Goal: Task Accomplishment & Management: Use online tool/utility

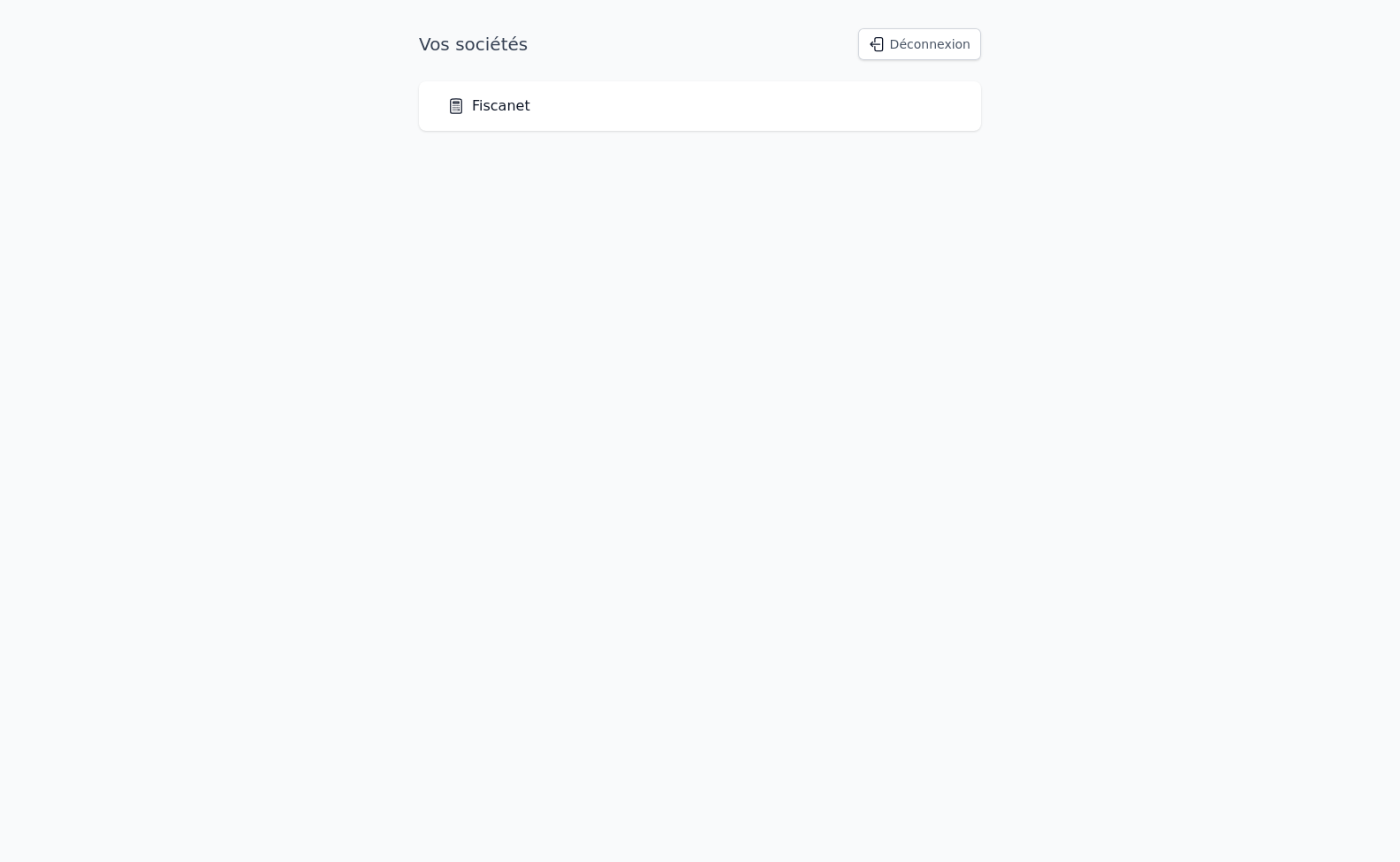
click at [501, 112] on link "Fiscanet" at bounding box center [489, 106] width 83 height 21
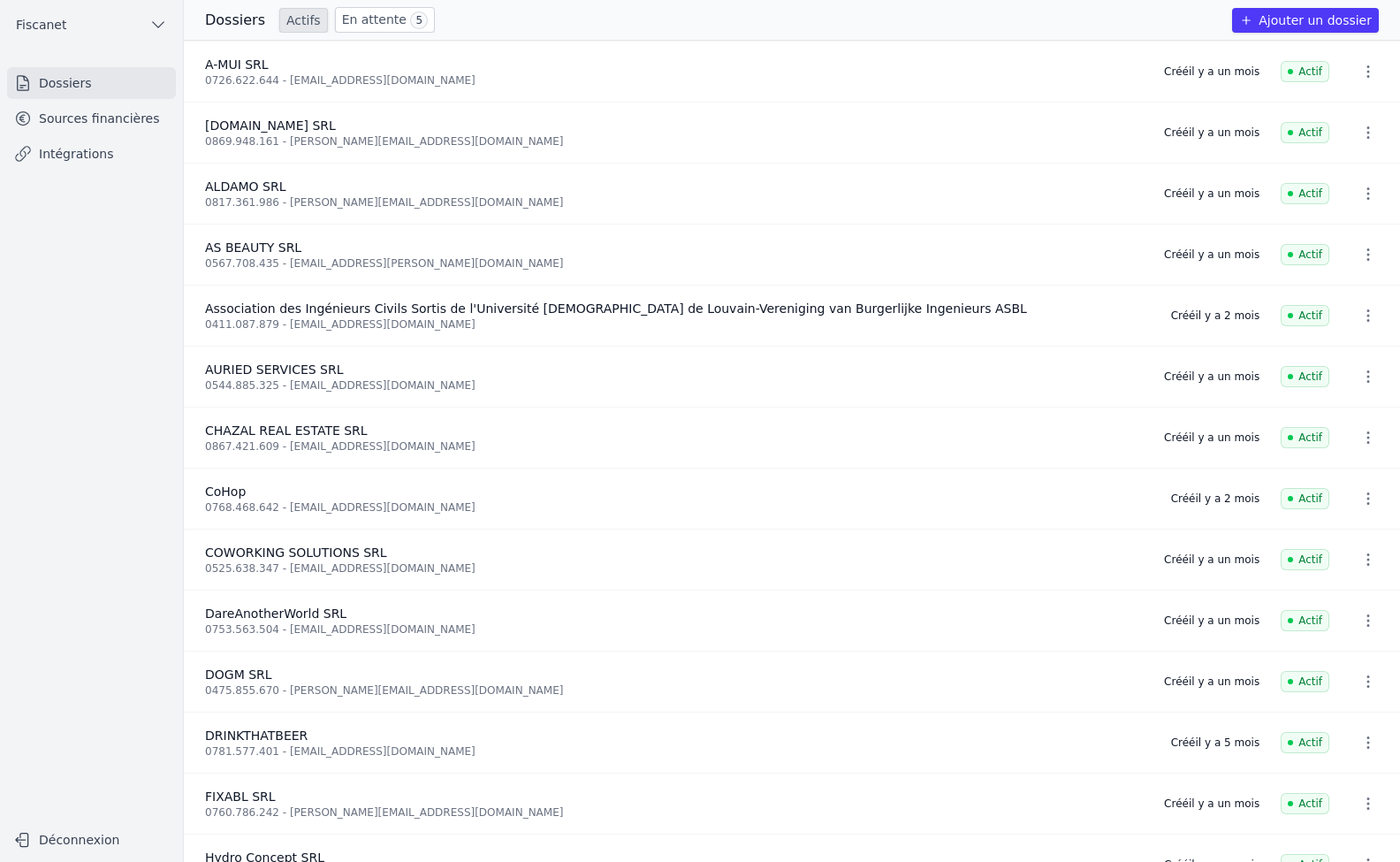
click at [65, 117] on link "Sources financières" at bounding box center [91, 118] width 169 height 32
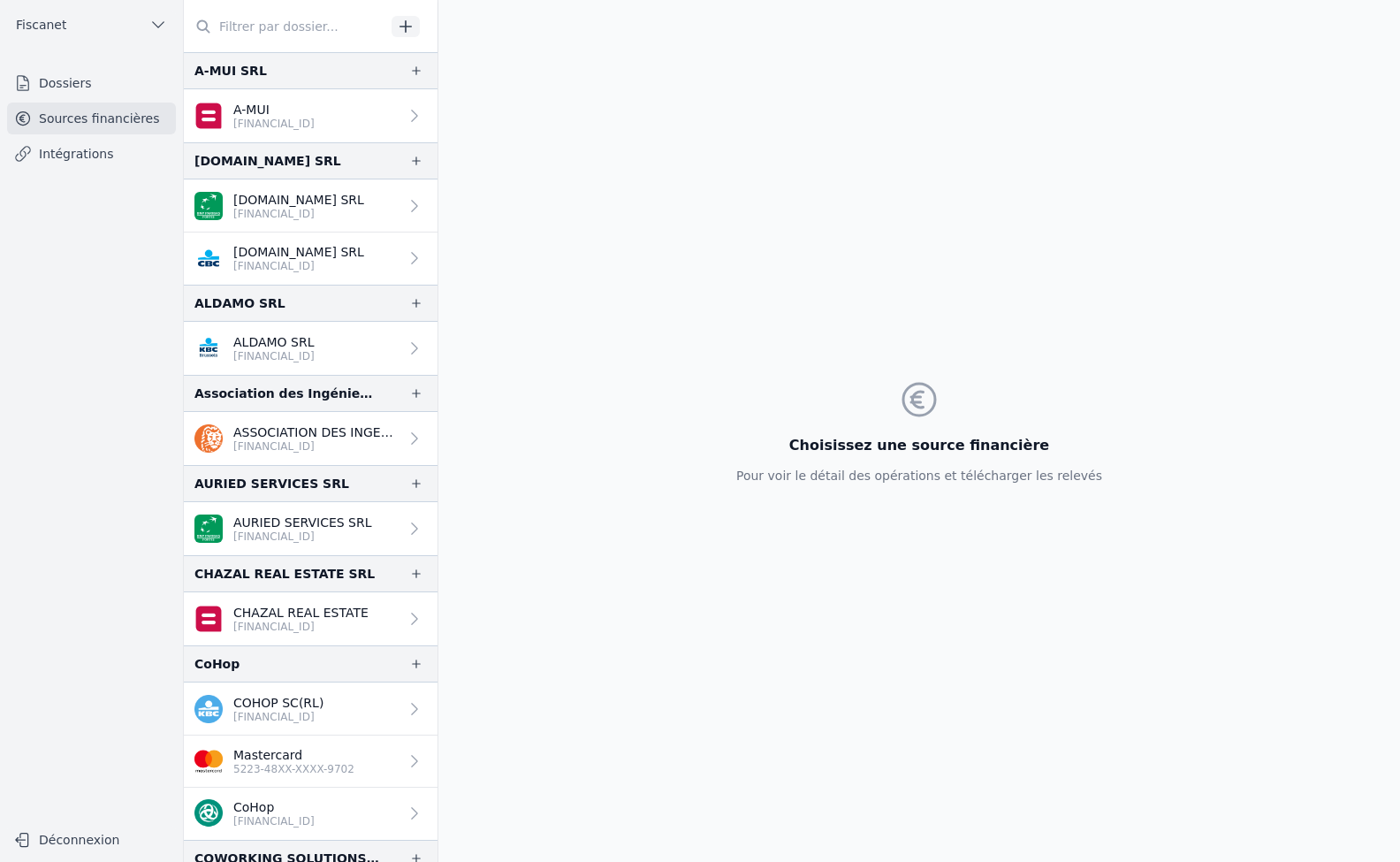
click at [386, 759] on link "Mastercard 5223-48XX-XXXX-9702" at bounding box center [310, 761] width 254 height 53
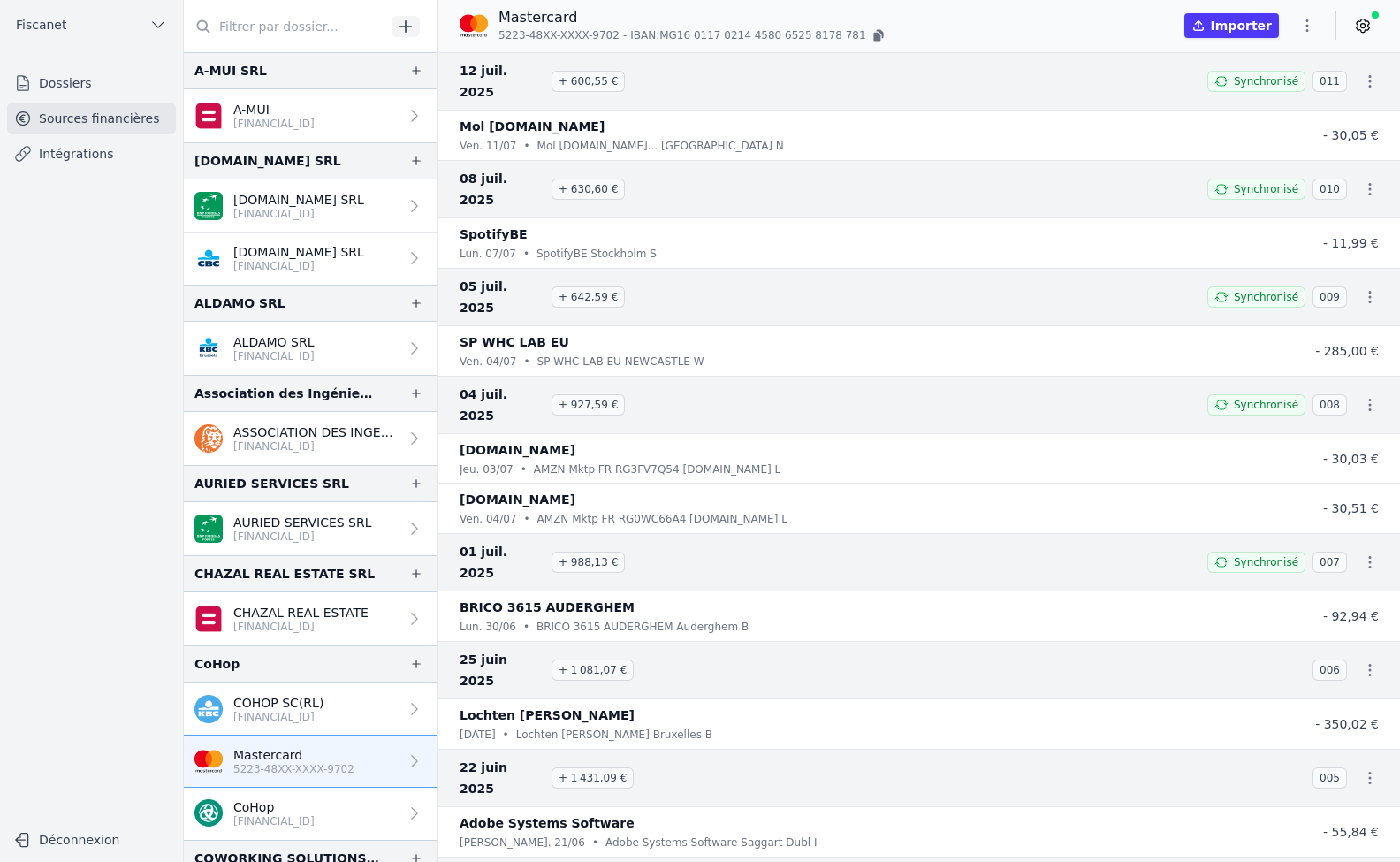
click at [1236, 27] on button "Importer" at bounding box center [1231, 25] width 95 height 25
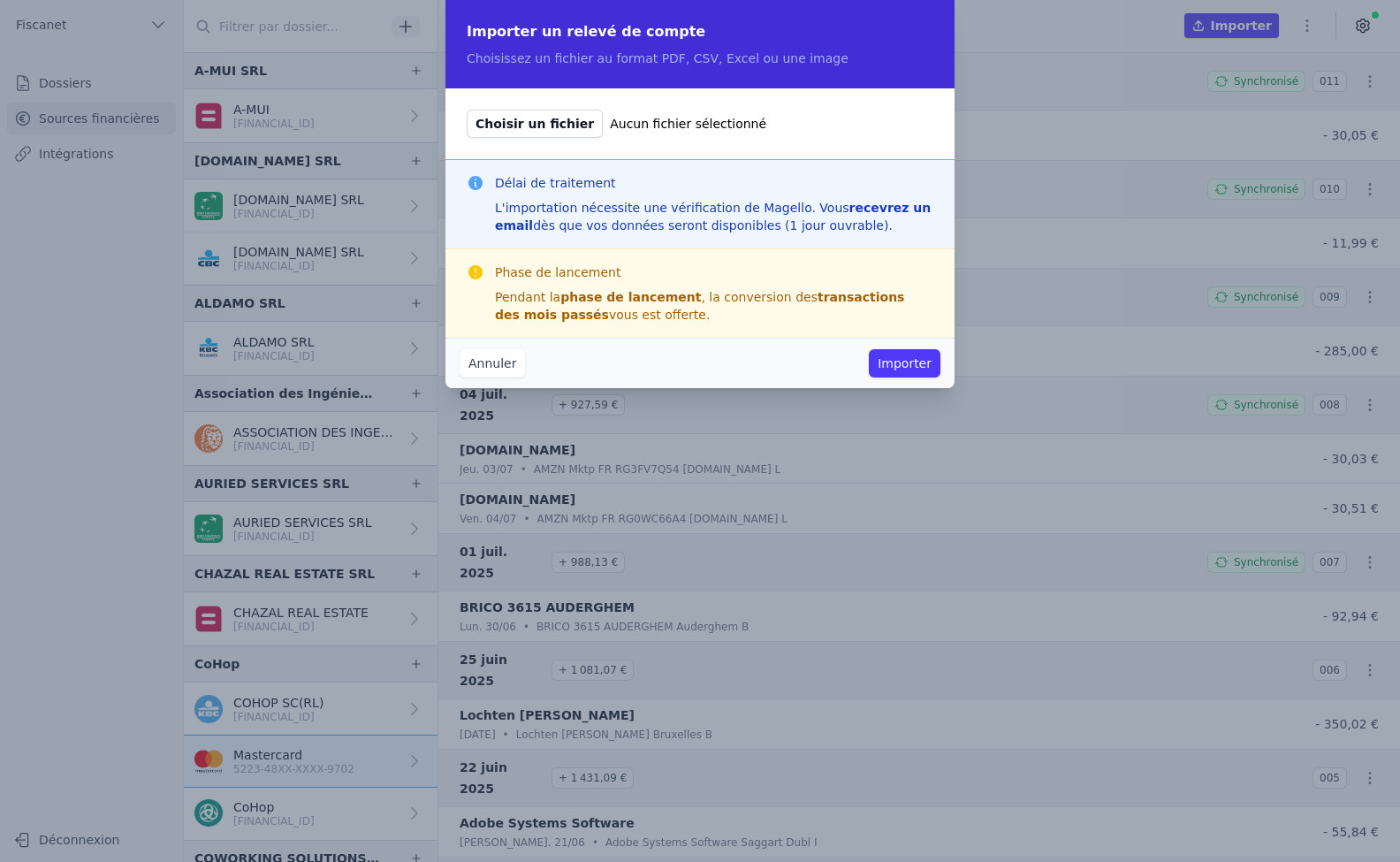
click at [520, 119] on span "Choisir un fichier" at bounding box center [535, 124] width 136 height 29
click at [467, 110] on input "Choisir un fichier Aucun fichier sélectionné" at bounding box center [466, 109] width 1 height 1
type input "C:\fakepath\1755323075098.pdf"
click at [908, 361] on button "Importer" at bounding box center [905, 363] width 72 height 29
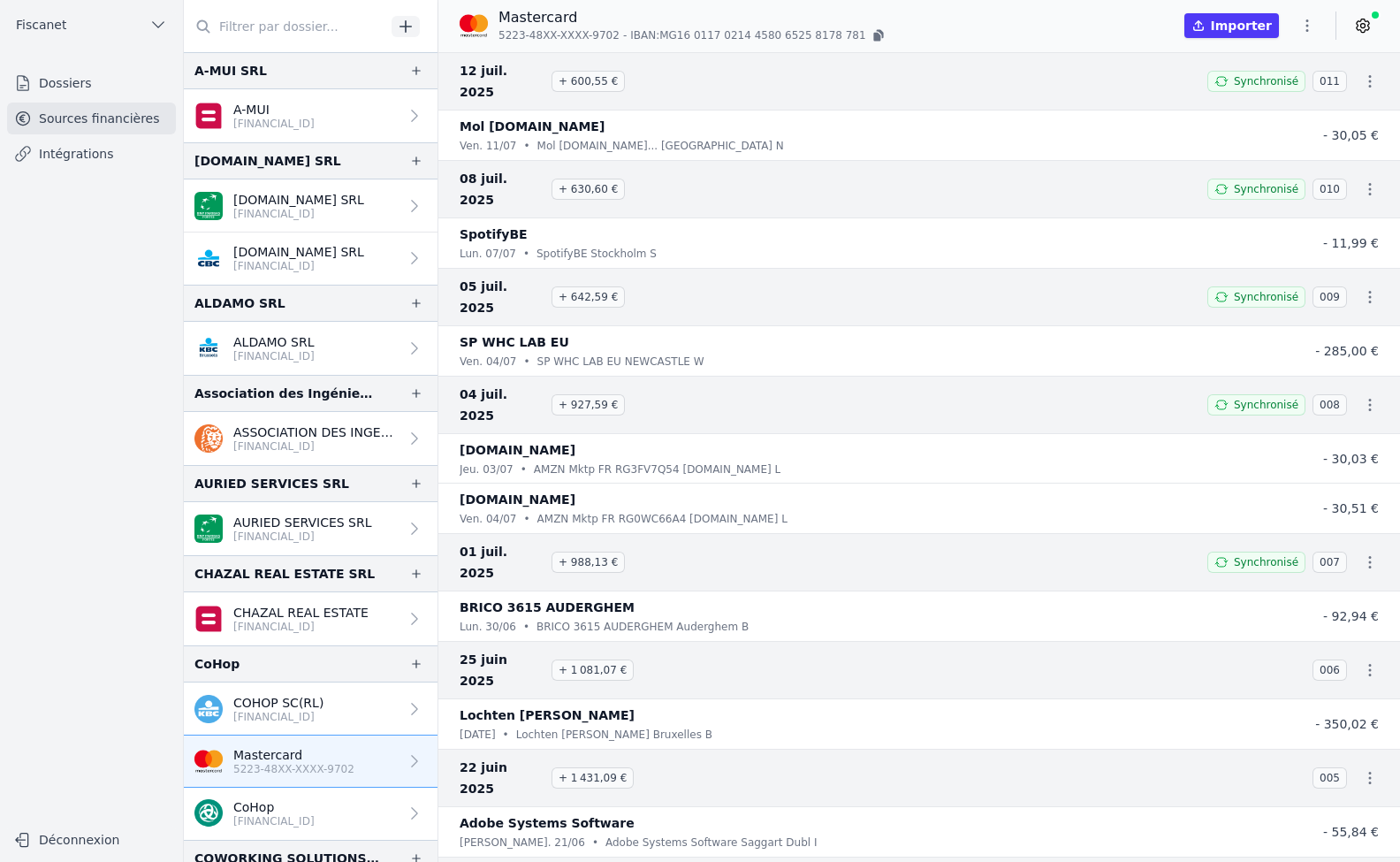
click at [314, 718] on p "[FINANCIAL_ID]" at bounding box center [279, 716] width 90 height 14
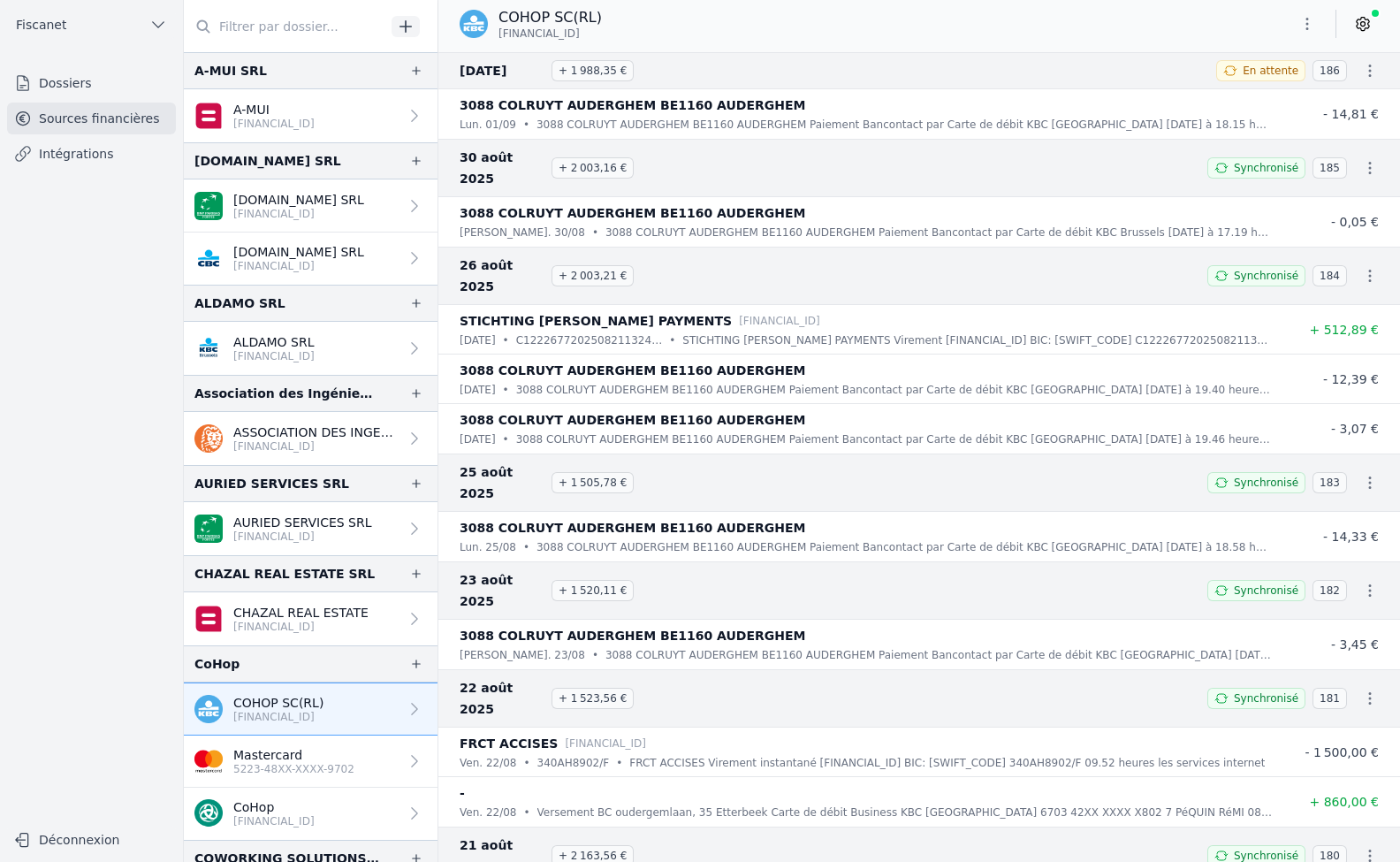
click at [312, 753] on p "Mastercard" at bounding box center [293, 754] width 121 height 18
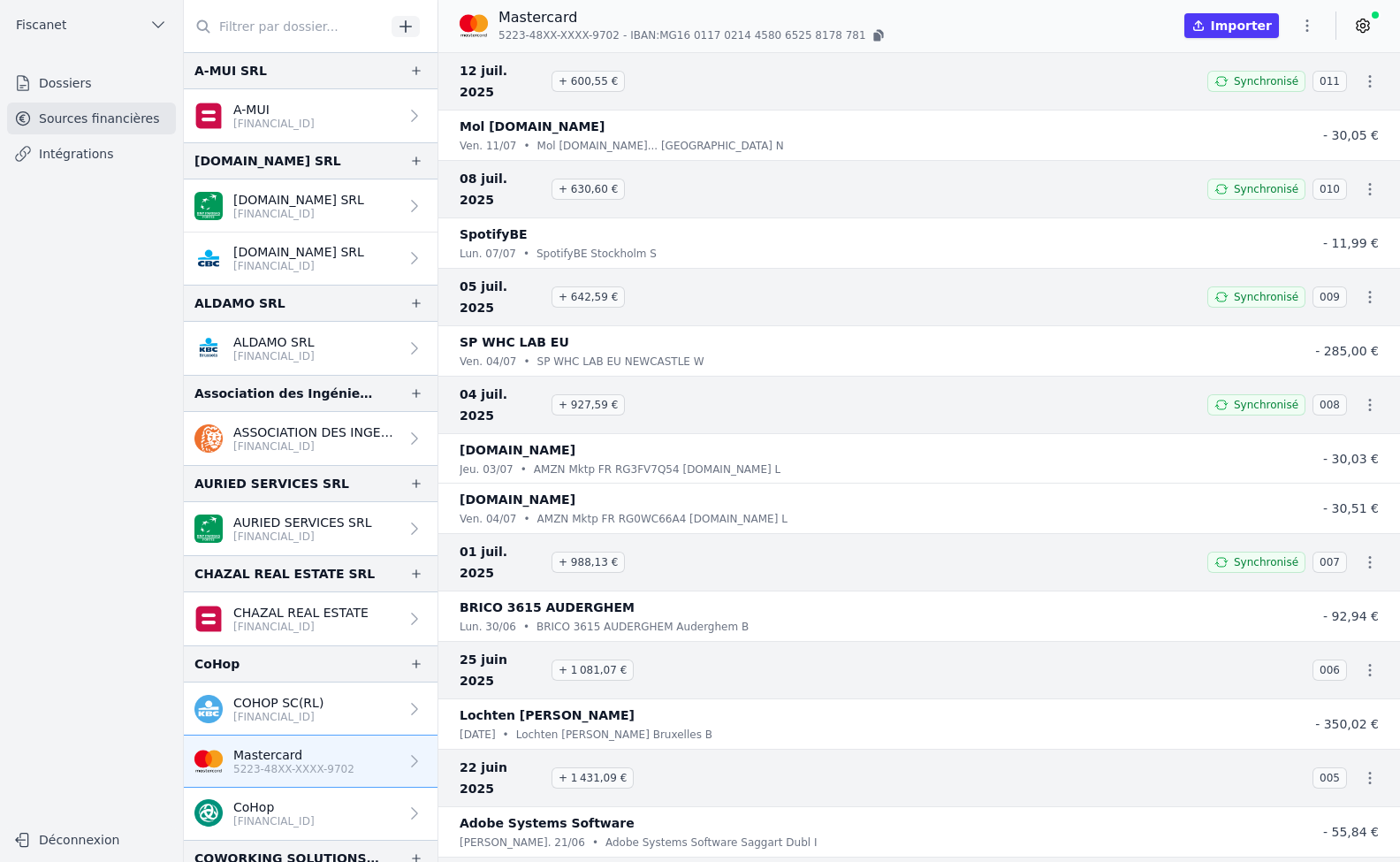
click at [304, 809] on p "CoHop" at bounding box center [274, 807] width 81 height 18
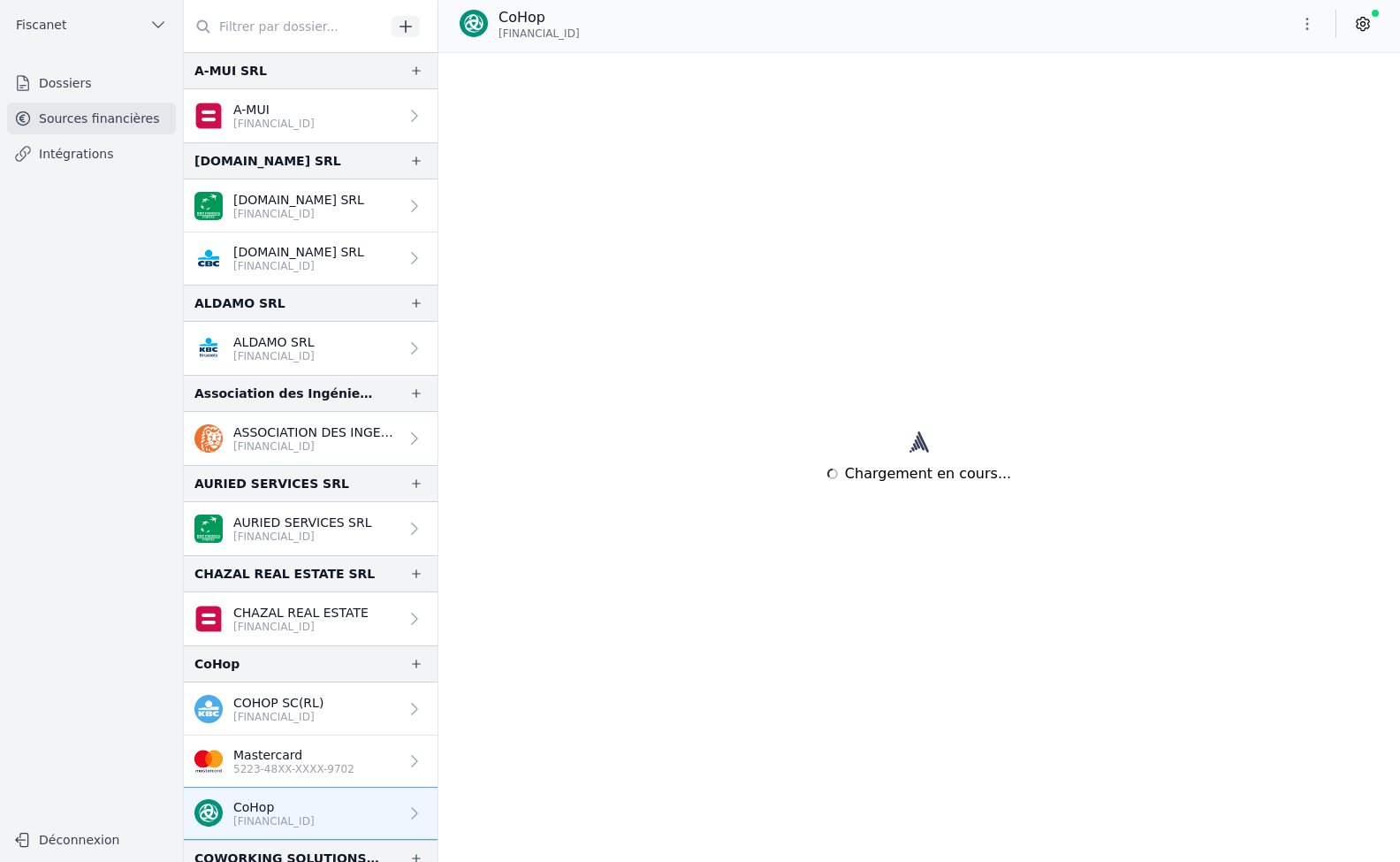
click at [303, 765] on p "5223-48XX-XXXX-9702" at bounding box center [293, 768] width 121 height 14
